Goal: Information Seeking & Learning: Learn about a topic

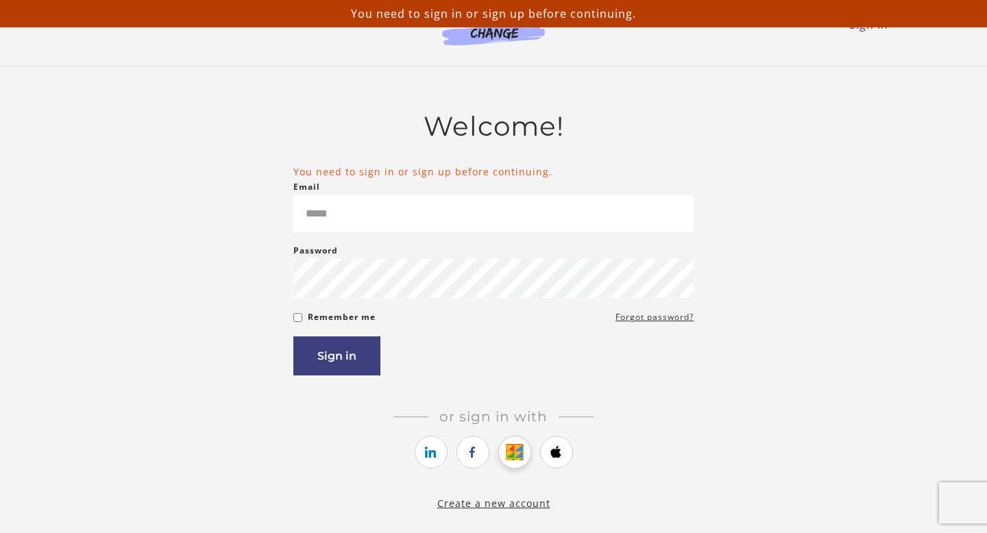
click at [515, 465] on link "https://courses.thinkific.com/users/auth/google?ss%5Breferral%5D=&ss%5Buser_ret…" at bounding box center [514, 452] width 33 height 33
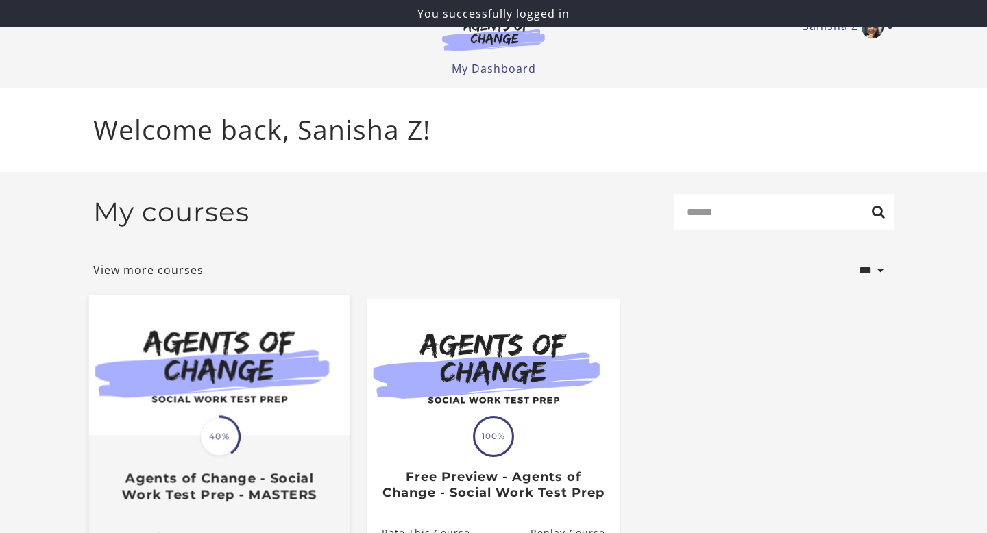
click at [231, 396] on img at bounding box center [219, 365] width 260 height 140
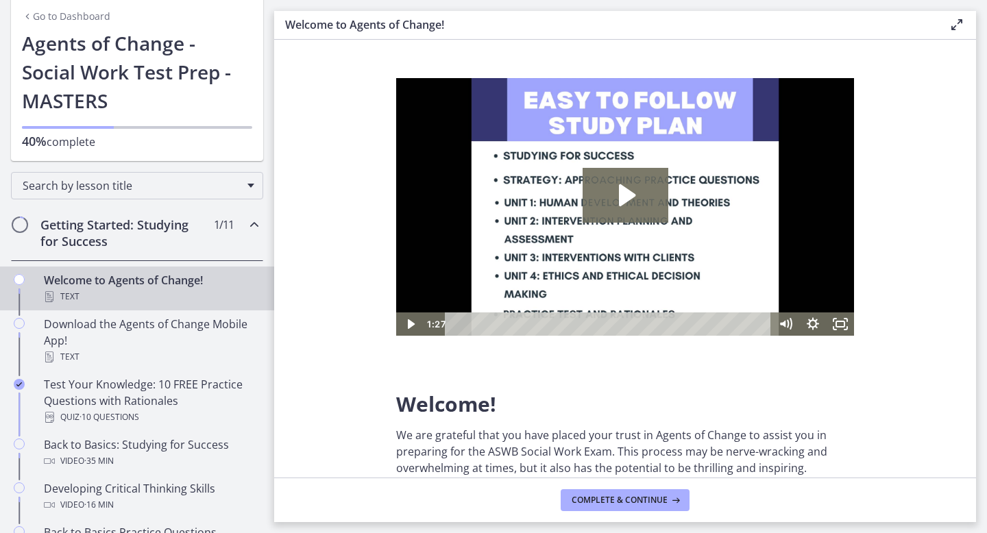
scroll to position [66, 0]
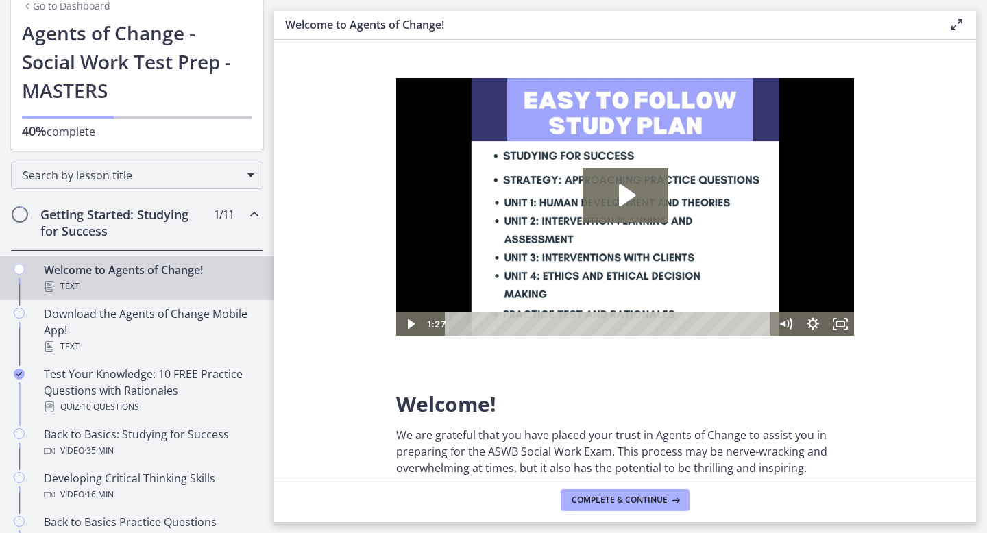
click at [255, 211] on icon "Chapters" at bounding box center [254, 214] width 16 height 16
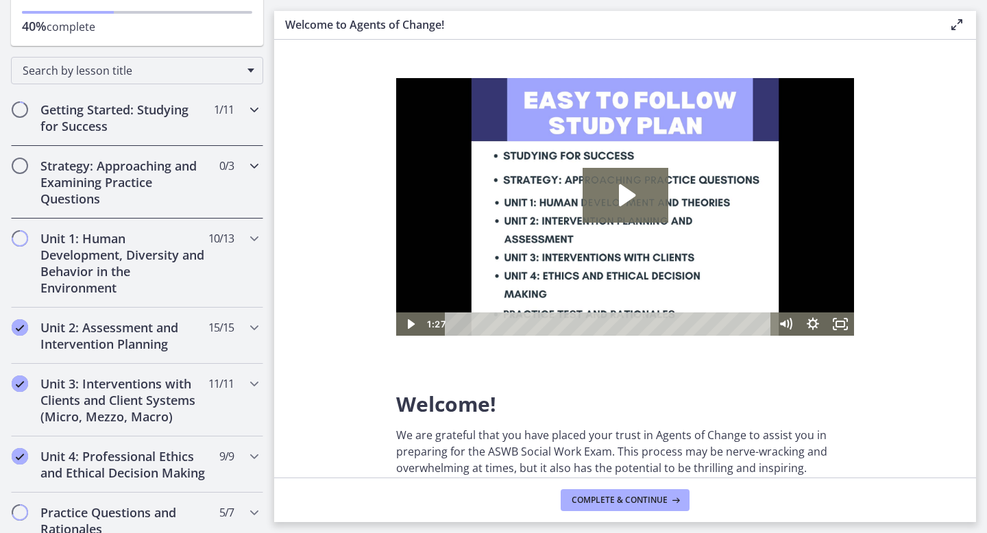
scroll to position [195, 0]
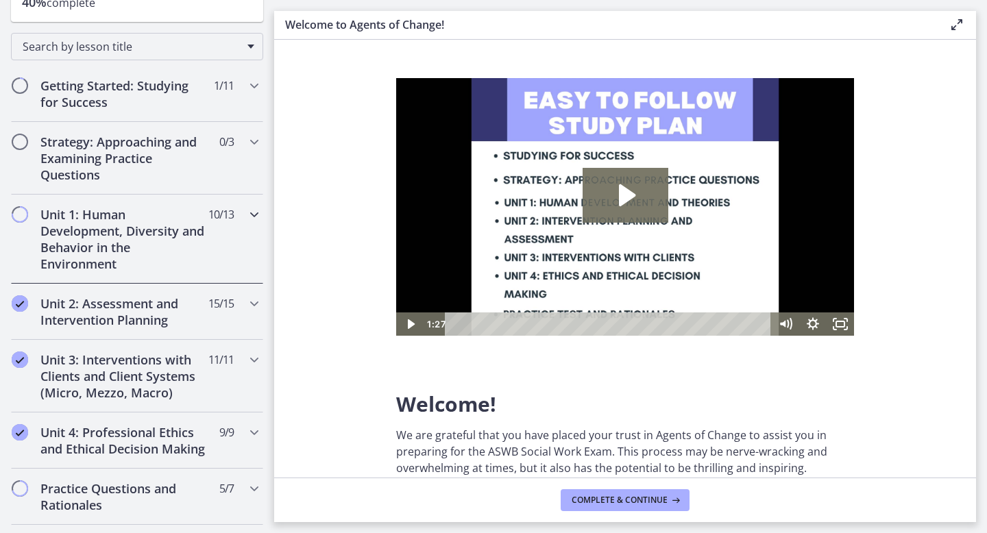
click at [244, 241] on div "Unit 1: Human Development, Diversity and Behavior in the Environment 10 / 13 Co…" at bounding box center [137, 239] width 252 height 89
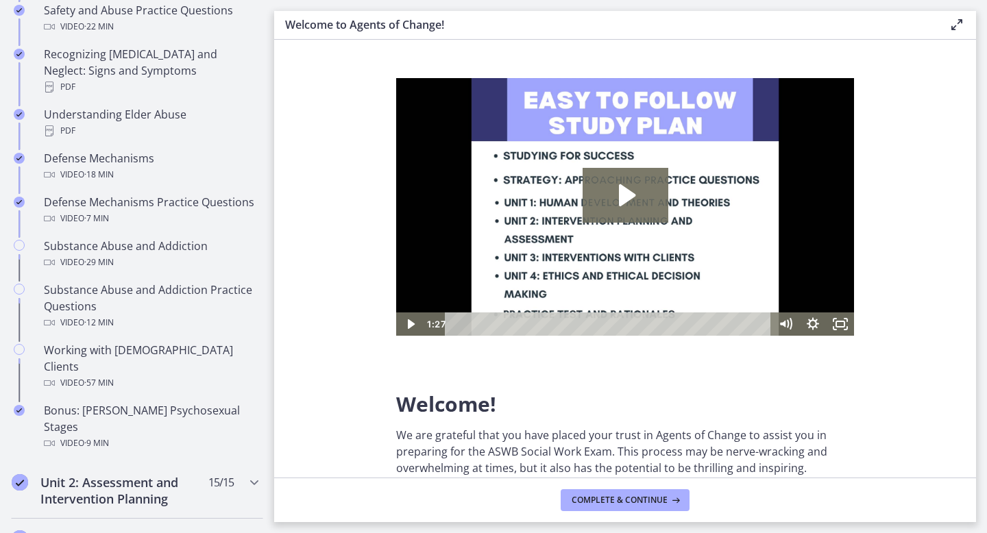
scroll to position [715, 0]
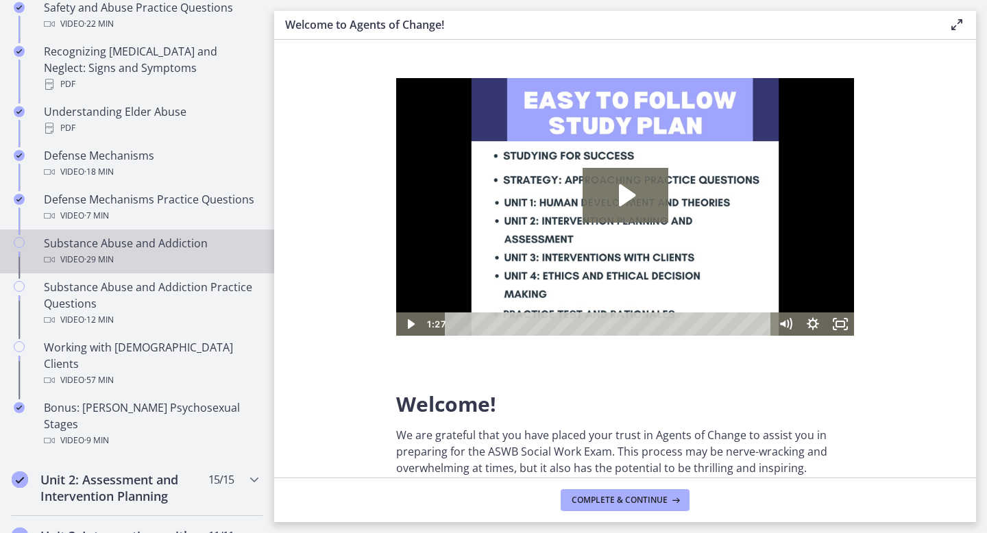
click at [184, 255] on link "Substance Abuse and Addiction Video · 29 min" at bounding box center [137, 252] width 274 height 44
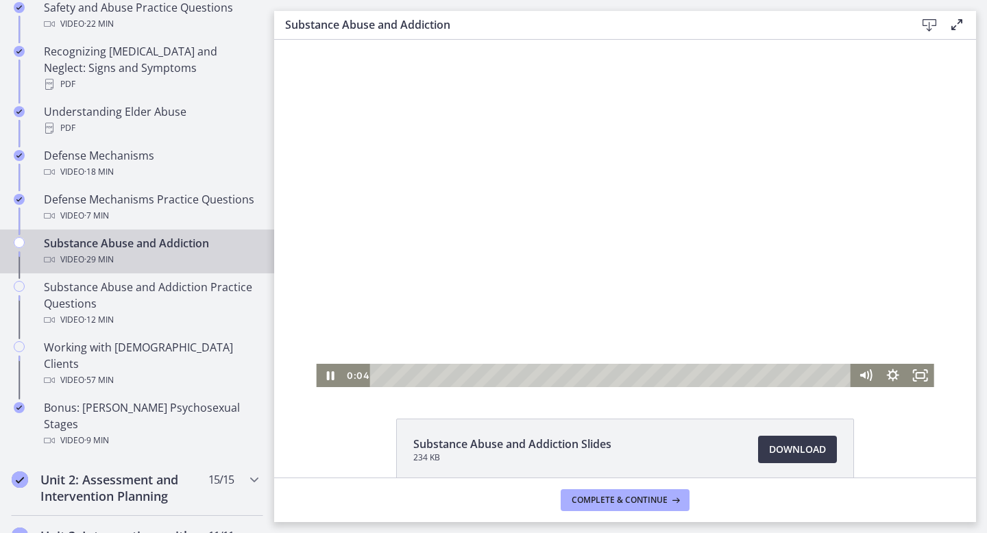
click at [800, 246] on div at bounding box center [624, 213] width 617 height 347
click at [914, 376] on icon "Fullscreen" at bounding box center [920, 375] width 27 height 23
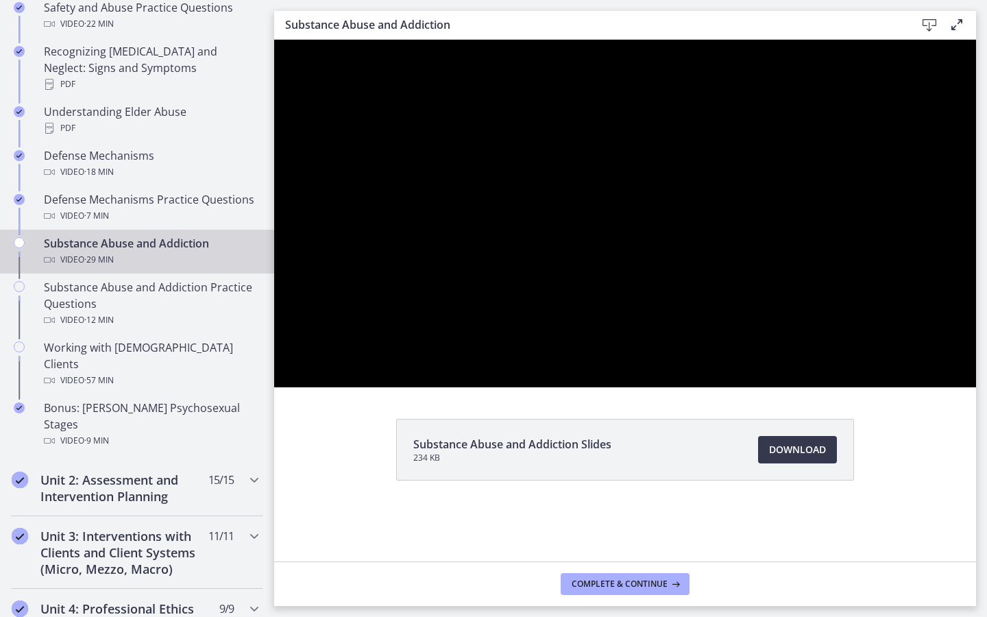
click at [940, 357] on button "Unfullscreen" at bounding box center [958, 372] width 36 height 30
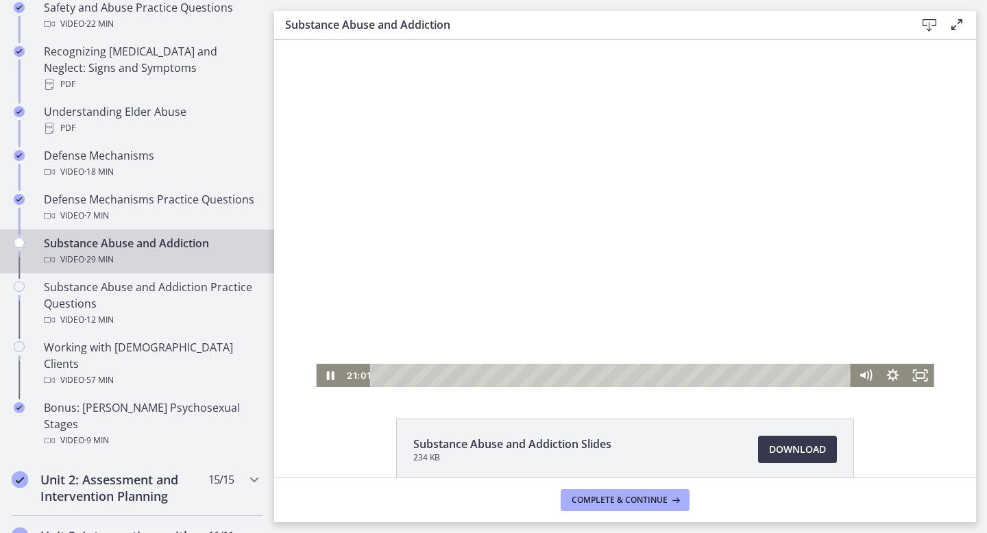
click at [543, 167] on div at bounding box center [624, 213] width 617 height 347
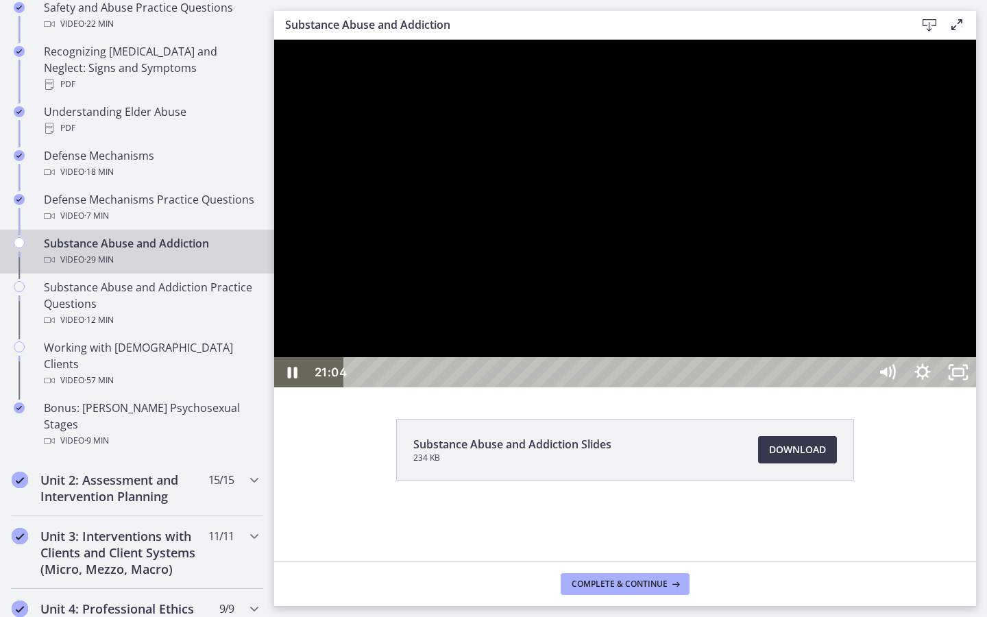
click at [274, 40] on button "Pause: cbe200utov91j64ibr5g.mp4" at bounding box center [274, 40] width 1 height 1
click at [837, 228] on div at bounding box center [625, 213] width 702 height 347
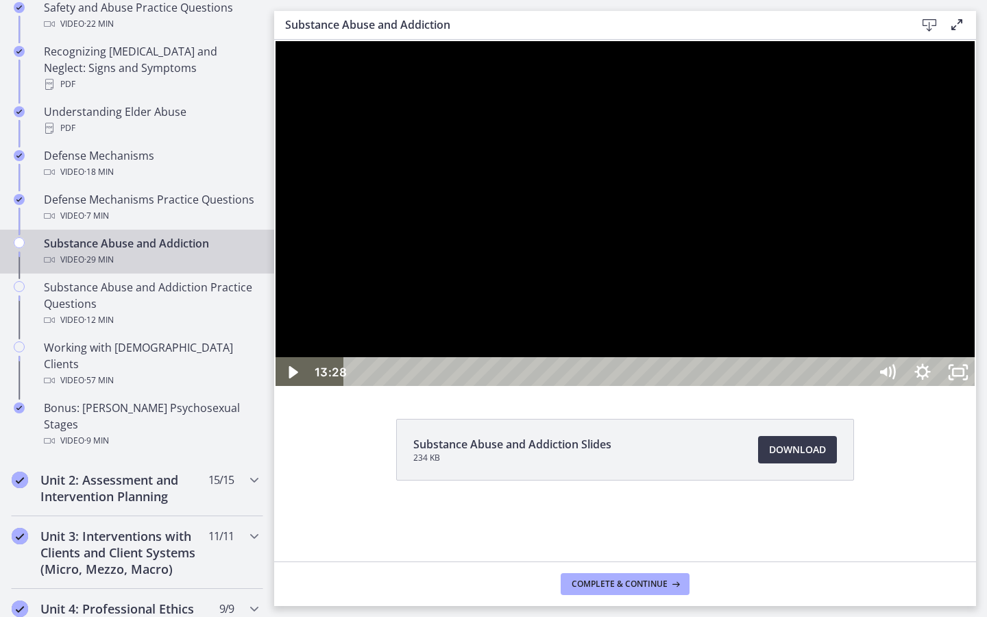
click at [822, 308] on div at bounding box center [625, 213] width 702 height 347
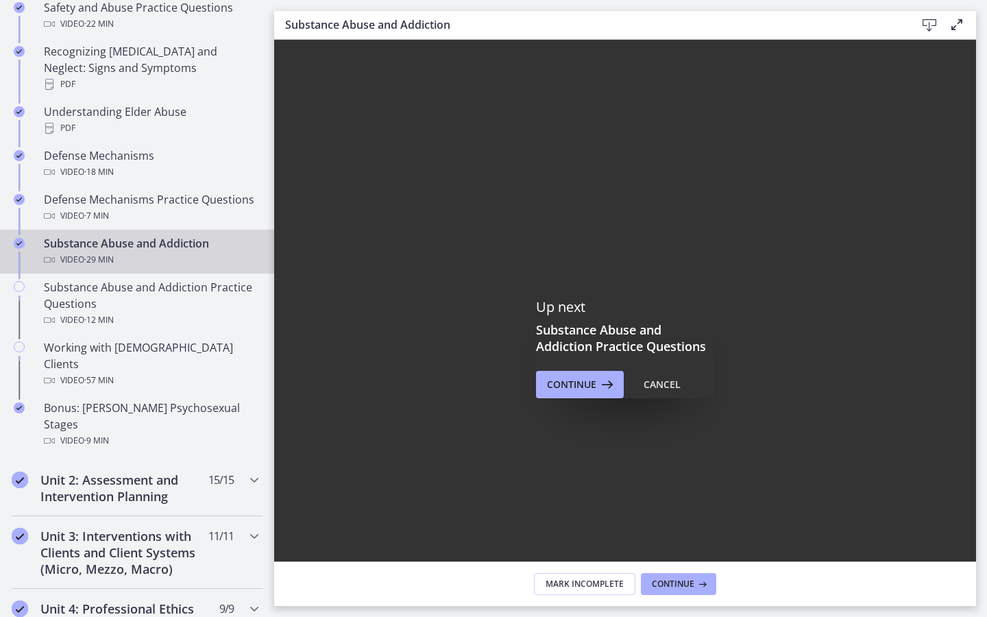
click at [976, 532] on icon "Fullscreen" at bounding box center [958, 580] width 36 height 30
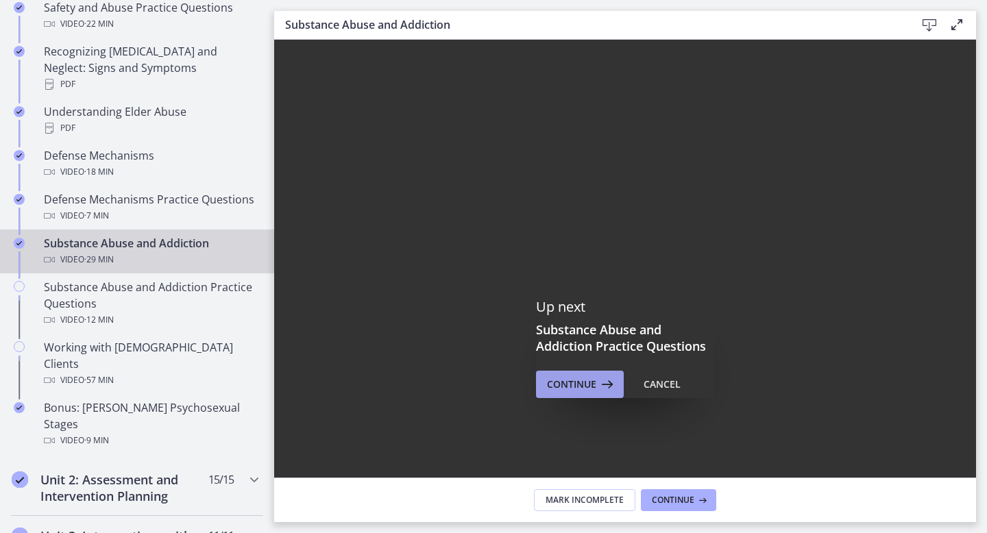
click at [596, 389] on icon at bounding box center [605, 384] width 19 height 16
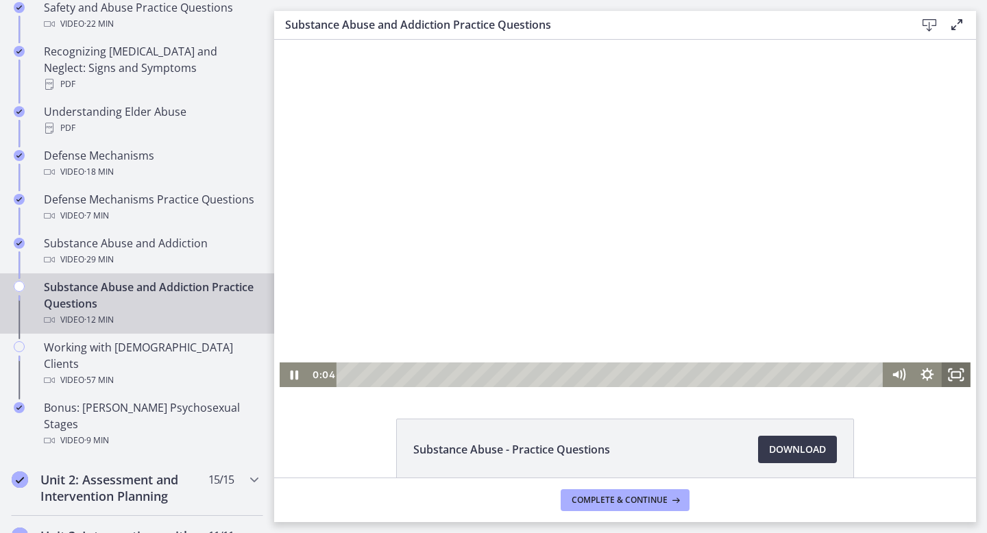
click at [963, 373] on icon "Fullscreen" at bounding box center [956, 375] width 29 height 25
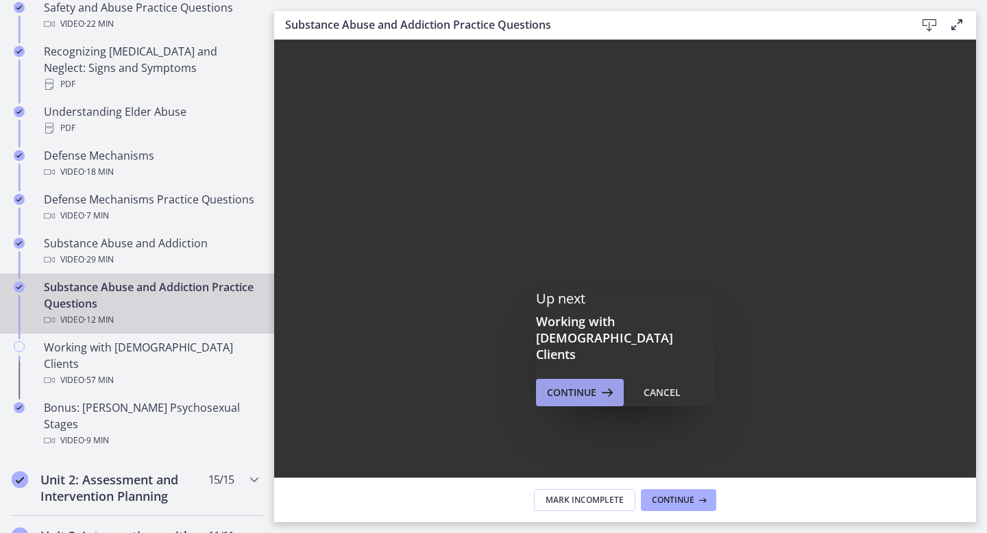
click at [587, 384] on span "Continue" at bounding box center [571, 392] width 49 height 16
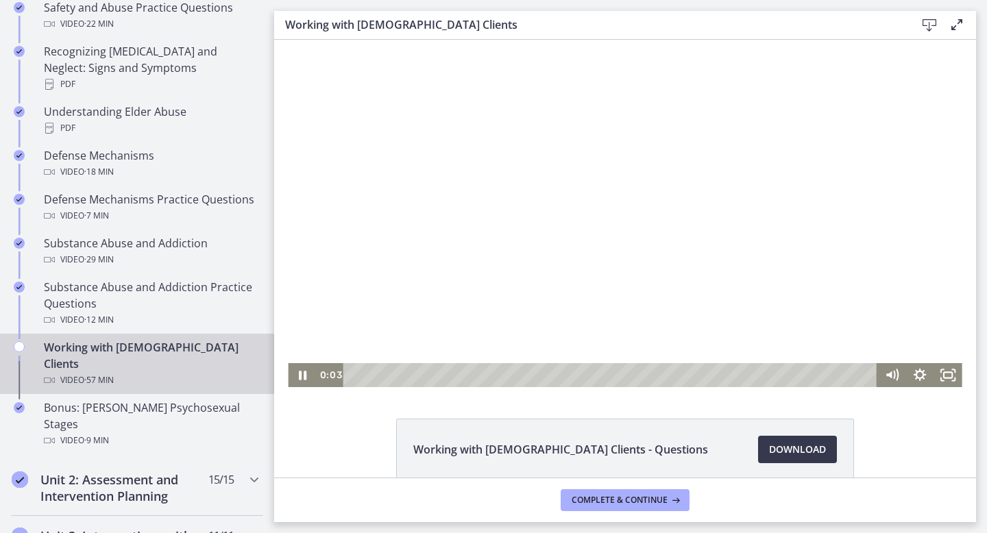
click at [437, 158] on div at bounding box center [625, 213] width 674 height 347
